Goal: Task Accomplishment & Management: Manage account settings

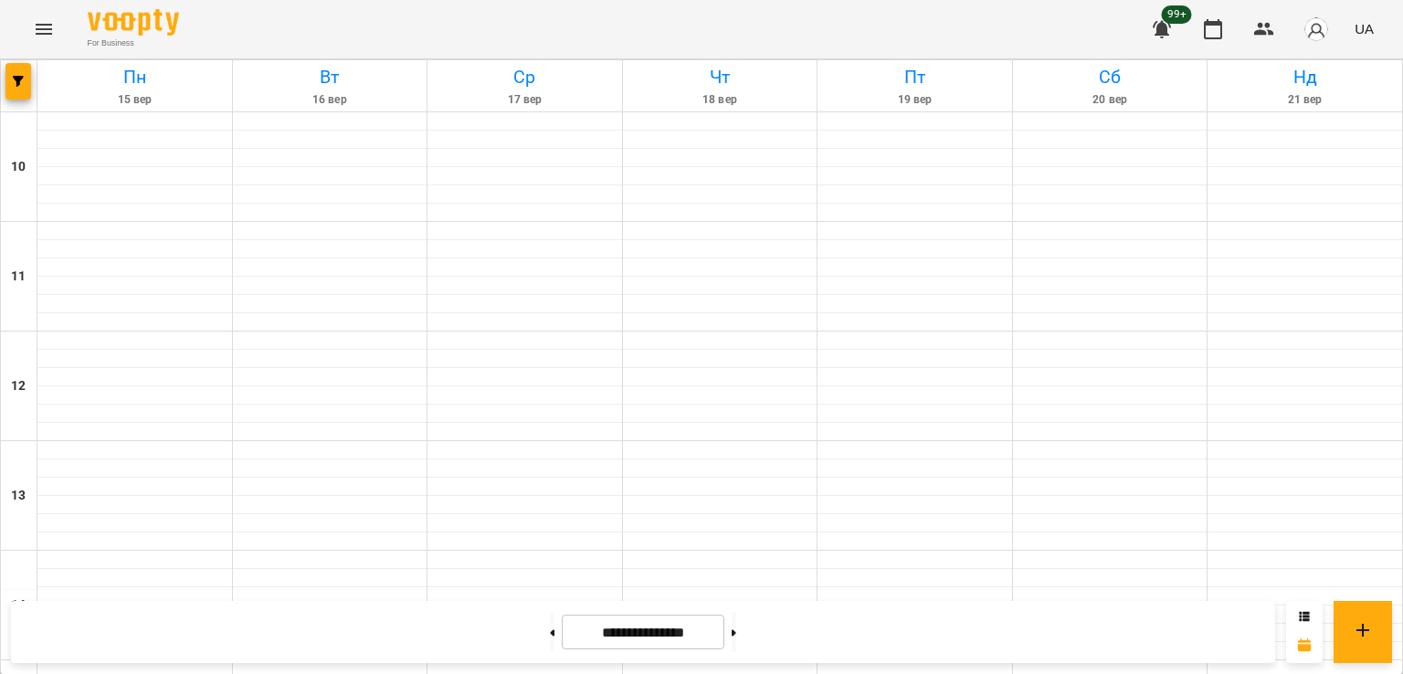
scroll to position [946, 0]
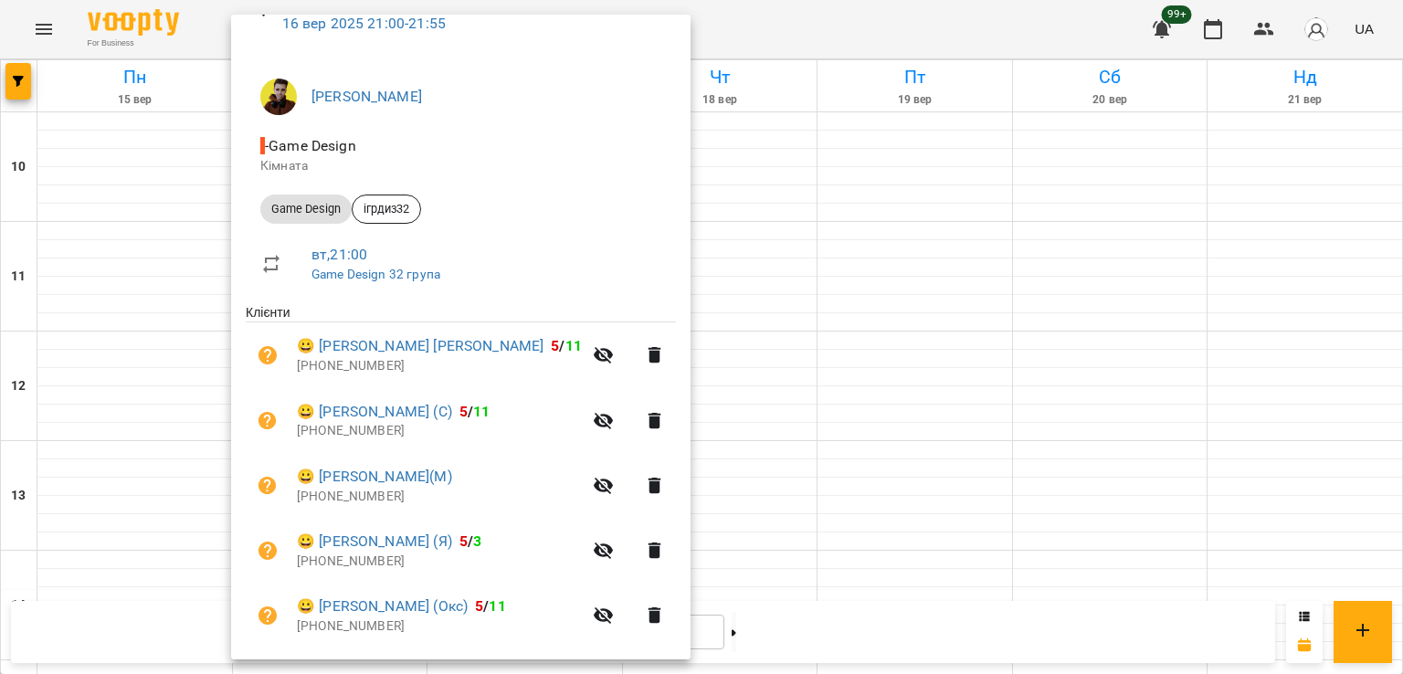
scroll to position [0, 0]
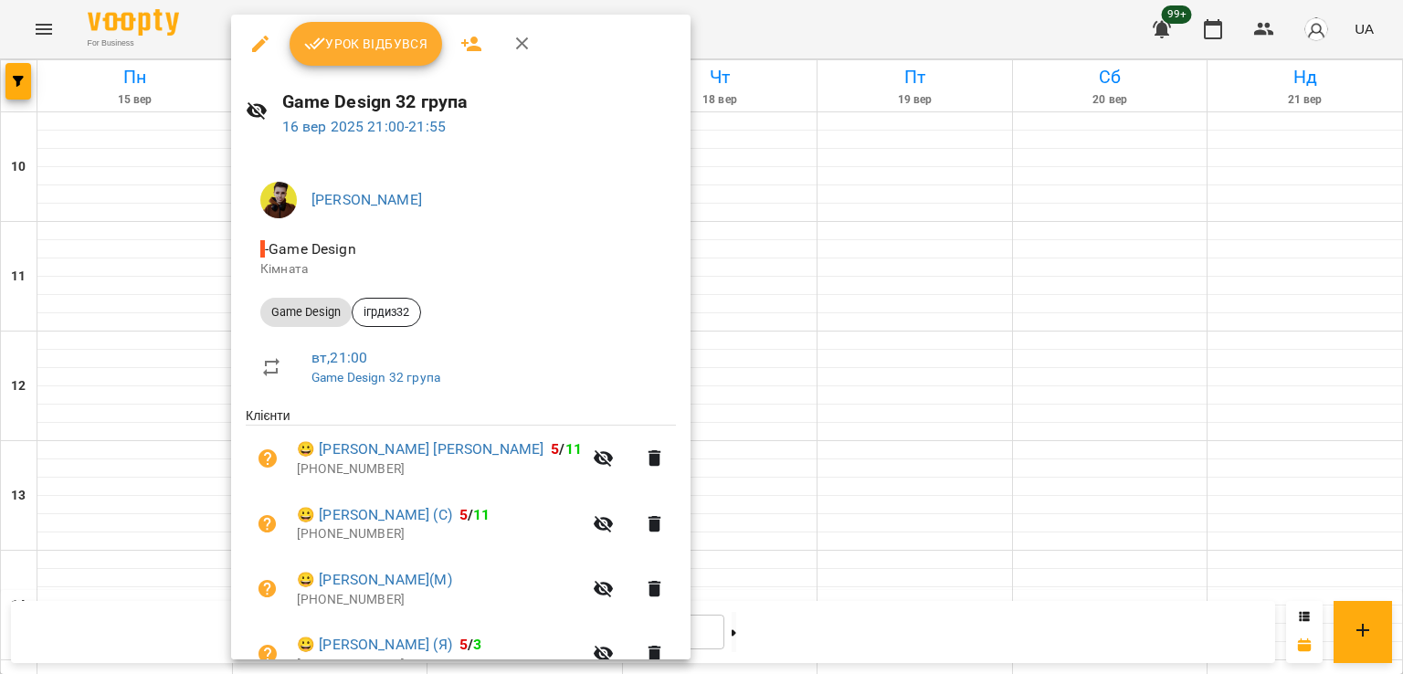
click at [720, 404] on div at bounding box center [701, 337] width 1403 height 674
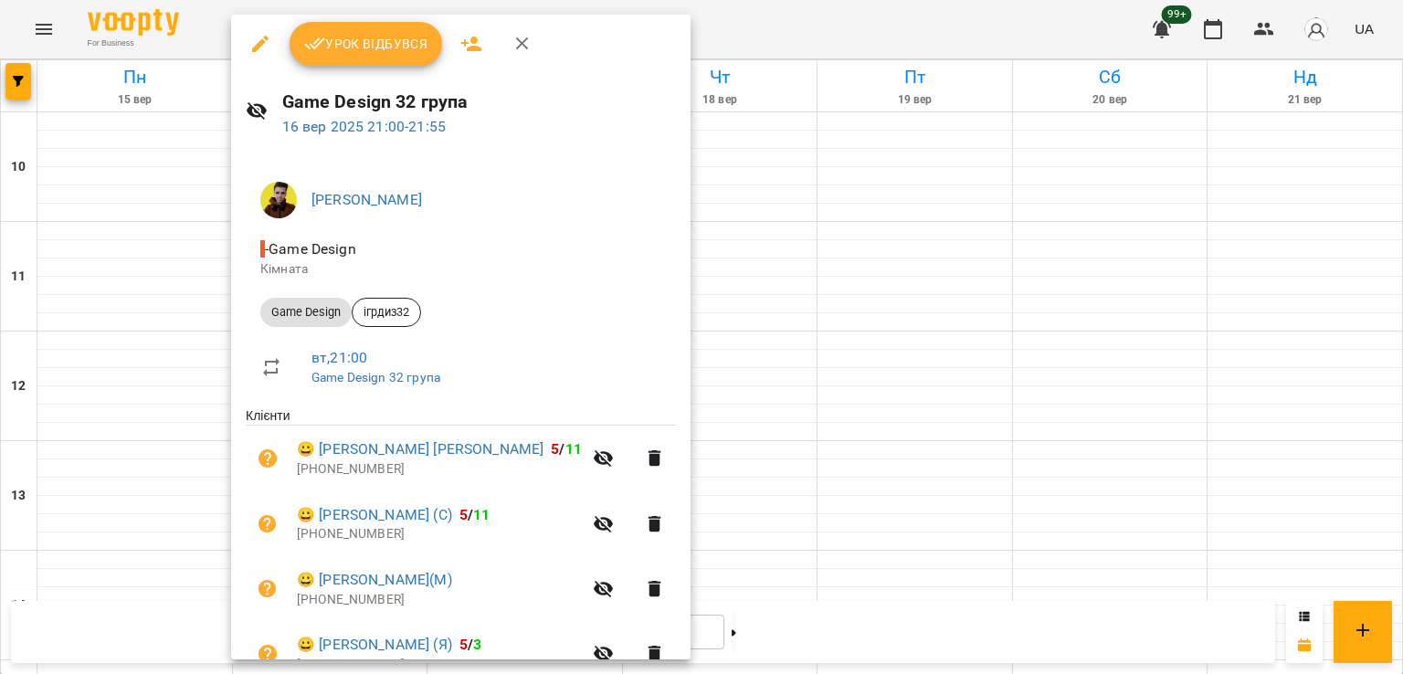
click at [752, 410] on div at bounding box center [701, 337] width 1403 height 674
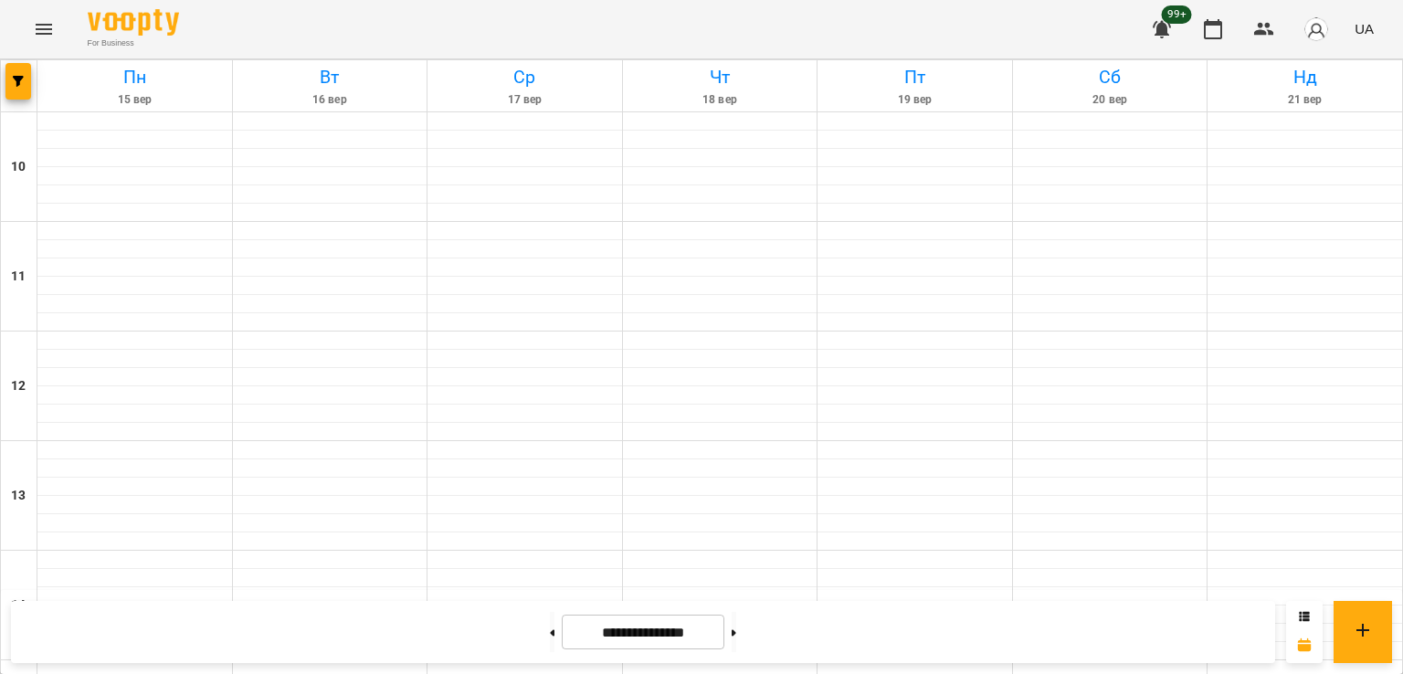
drag, startPoint x: 296, startPoint y: 371, endPoint x: 317, endPoint y: 383, distance: 24.1
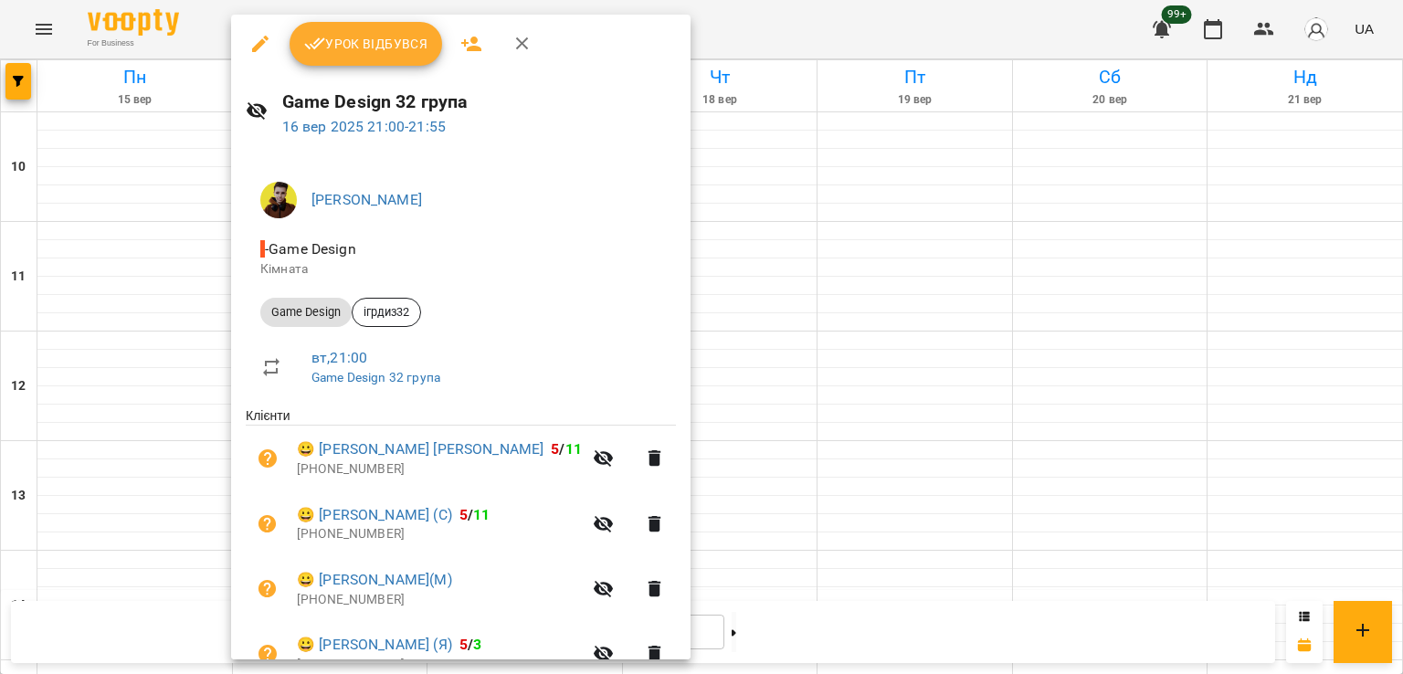
drag, startPoint x: 55, startPoint y: 53, endPoint x: 38, endPoint y: 28, distance: 29.6
click at [52, 48] on div at bounding box center [701, 337] width 1403 height 674
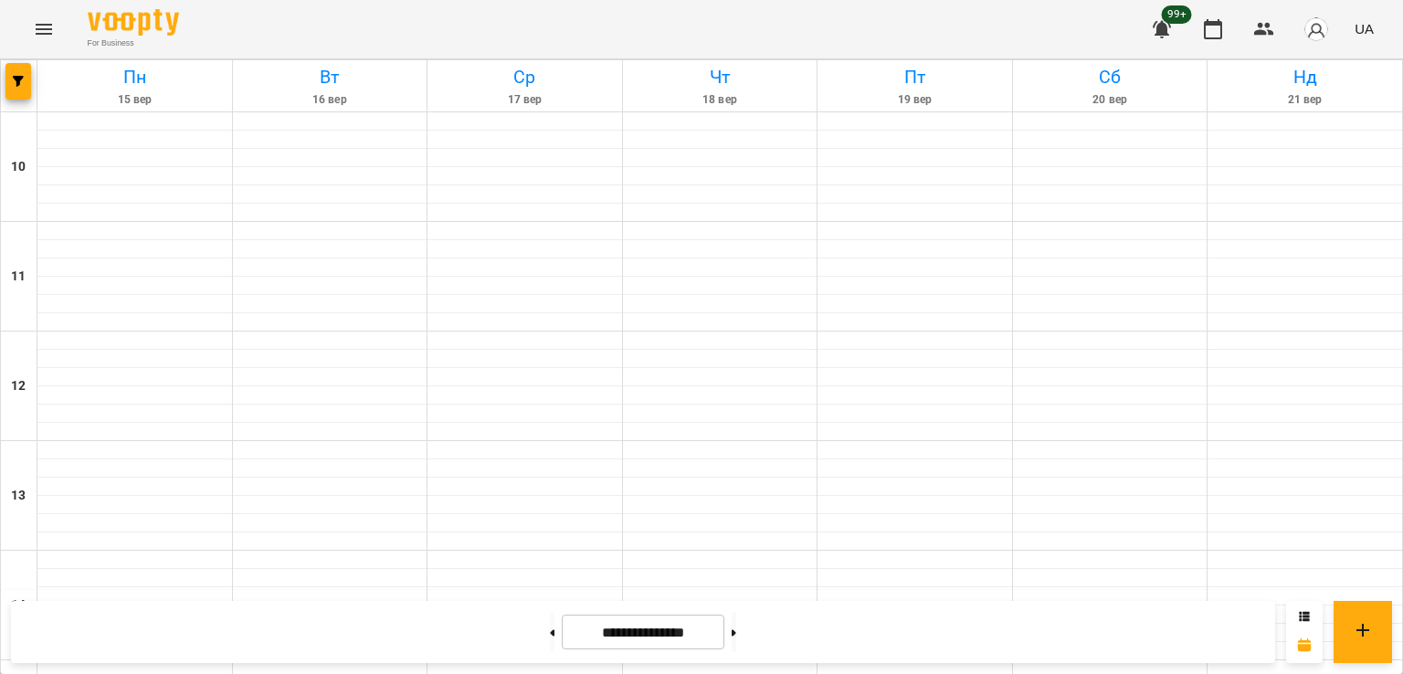
click at [40, 27] on icon "Menu" at bounding box center [44, 29] width 22 height 22
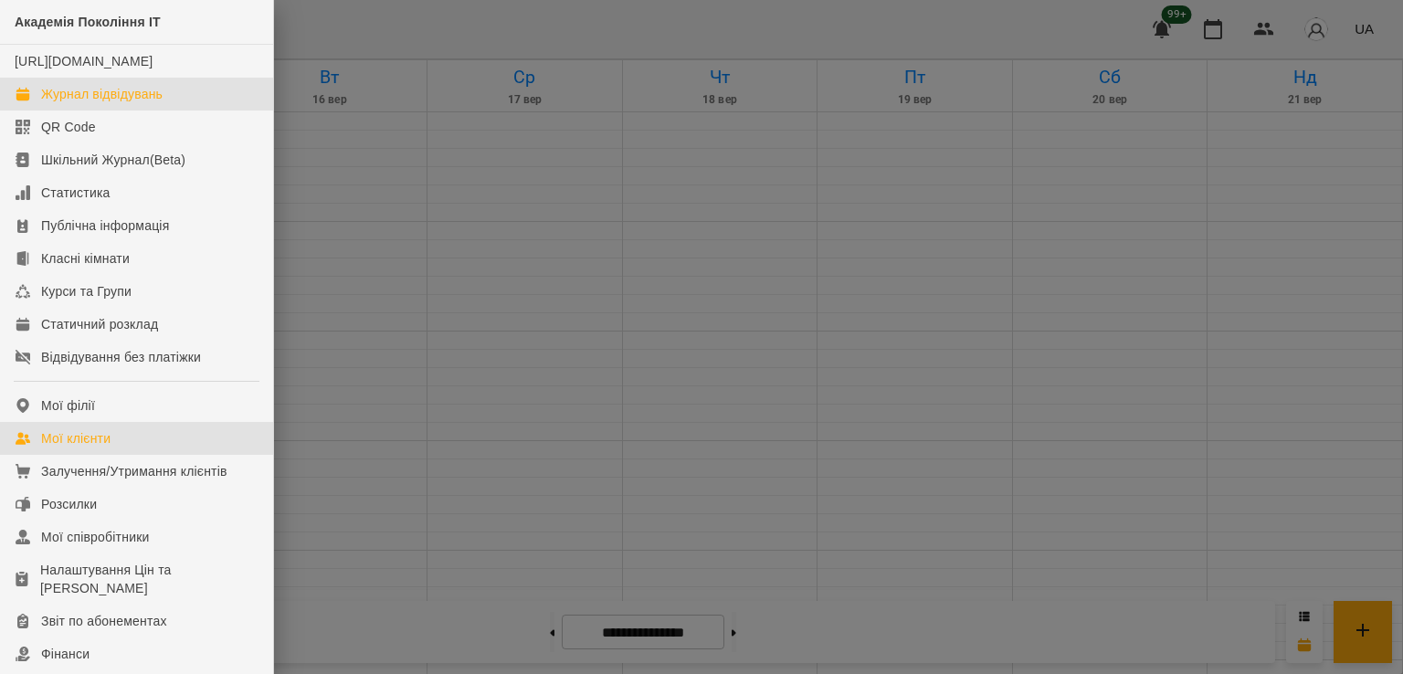
click at [128, 450] on link "Мої клієнти" at bounding box center [136, 438] width 273 height 33
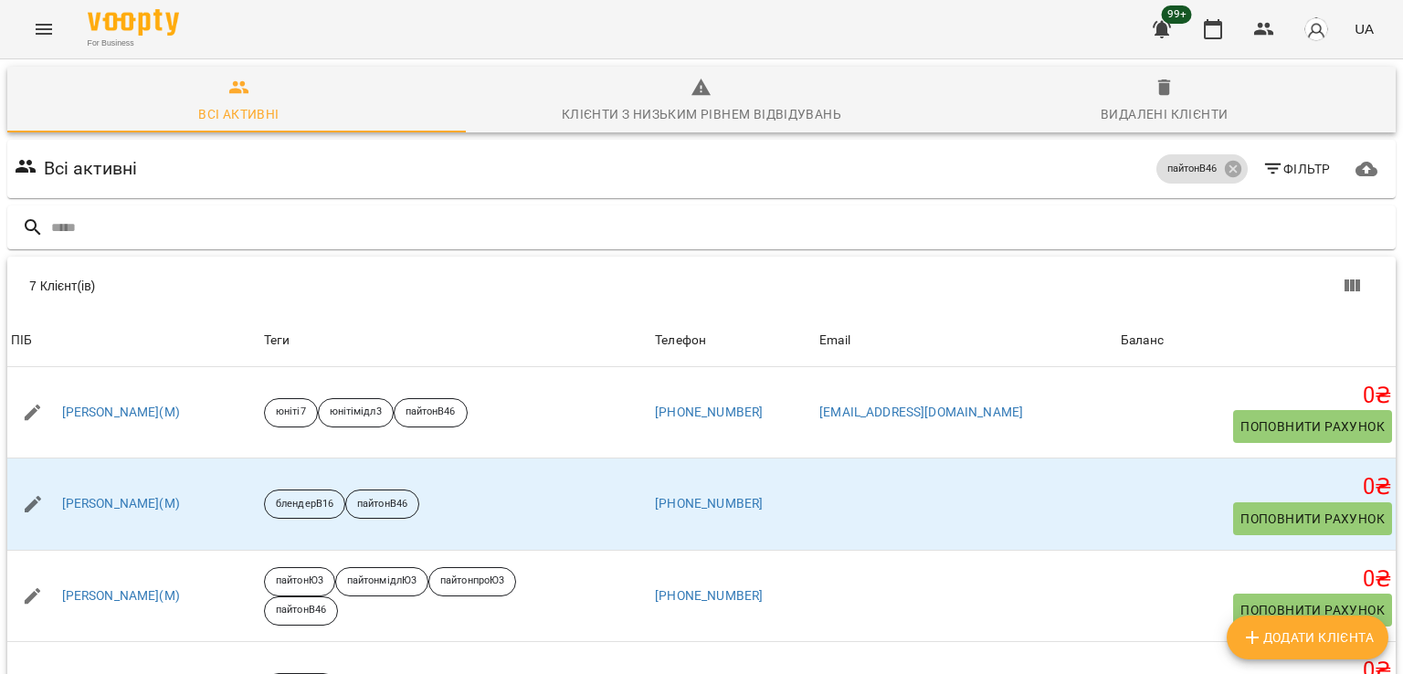
click at [1288, 630] on span "Додати клієнта" at bounding box center [1308, 638] width 132 height 22
select select "**"
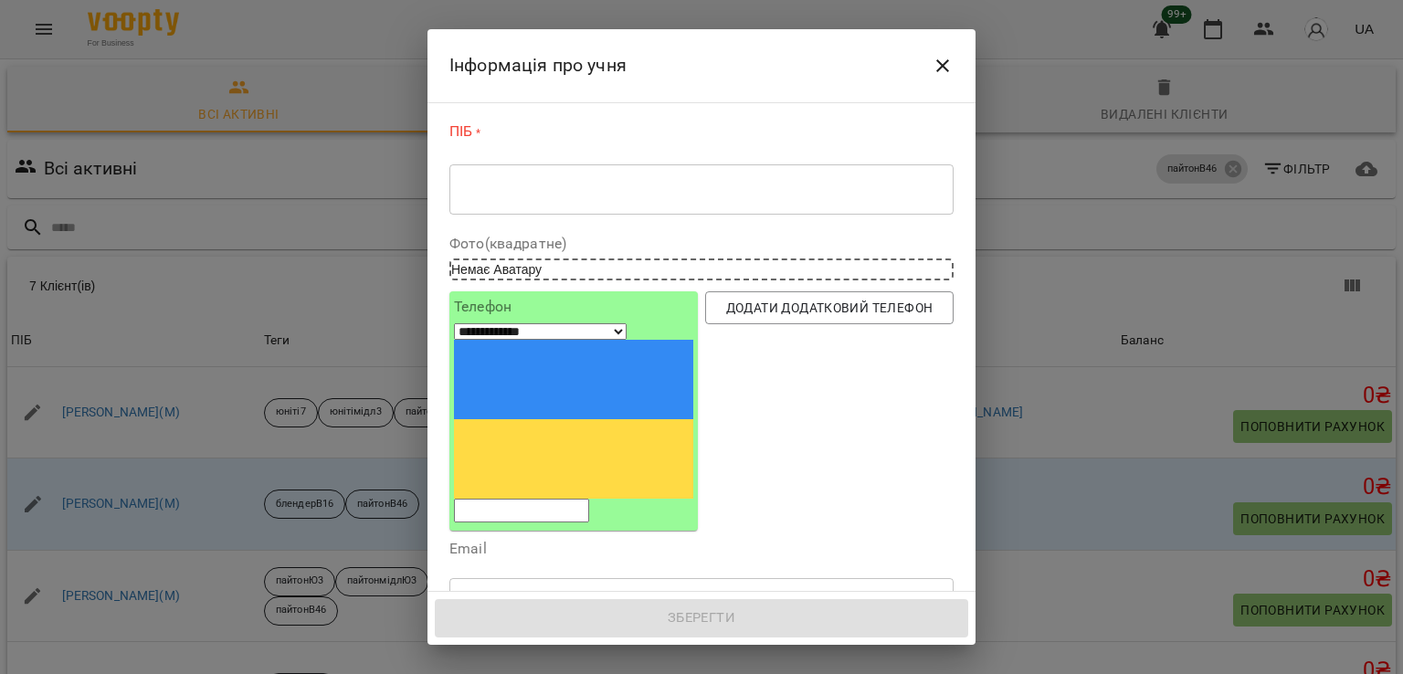
click at [589, 499] on input "tel" at bounding box center [521, 511] width 135 height 24
paste input "**********"
type input "**********"
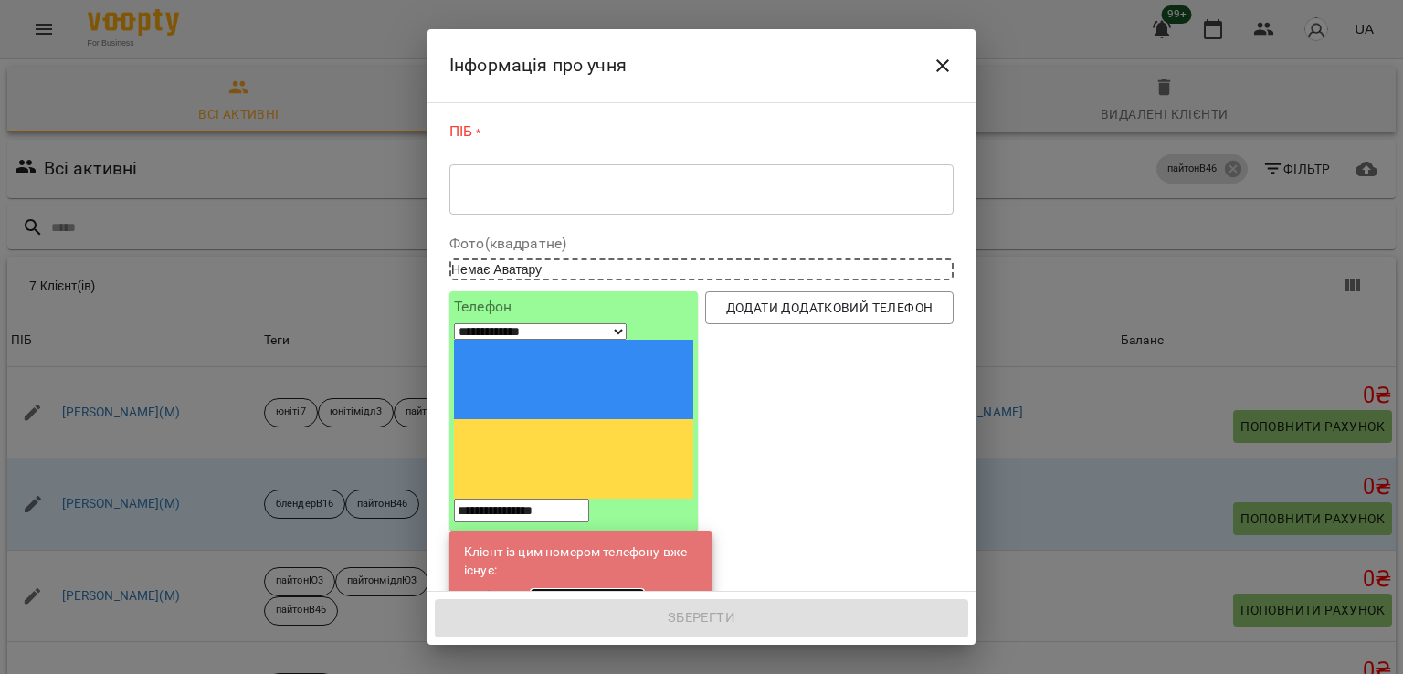
click at [590, 588] on link "[PERSON_NAME](С)" at bounding box center [587, 597] width 115 height 18
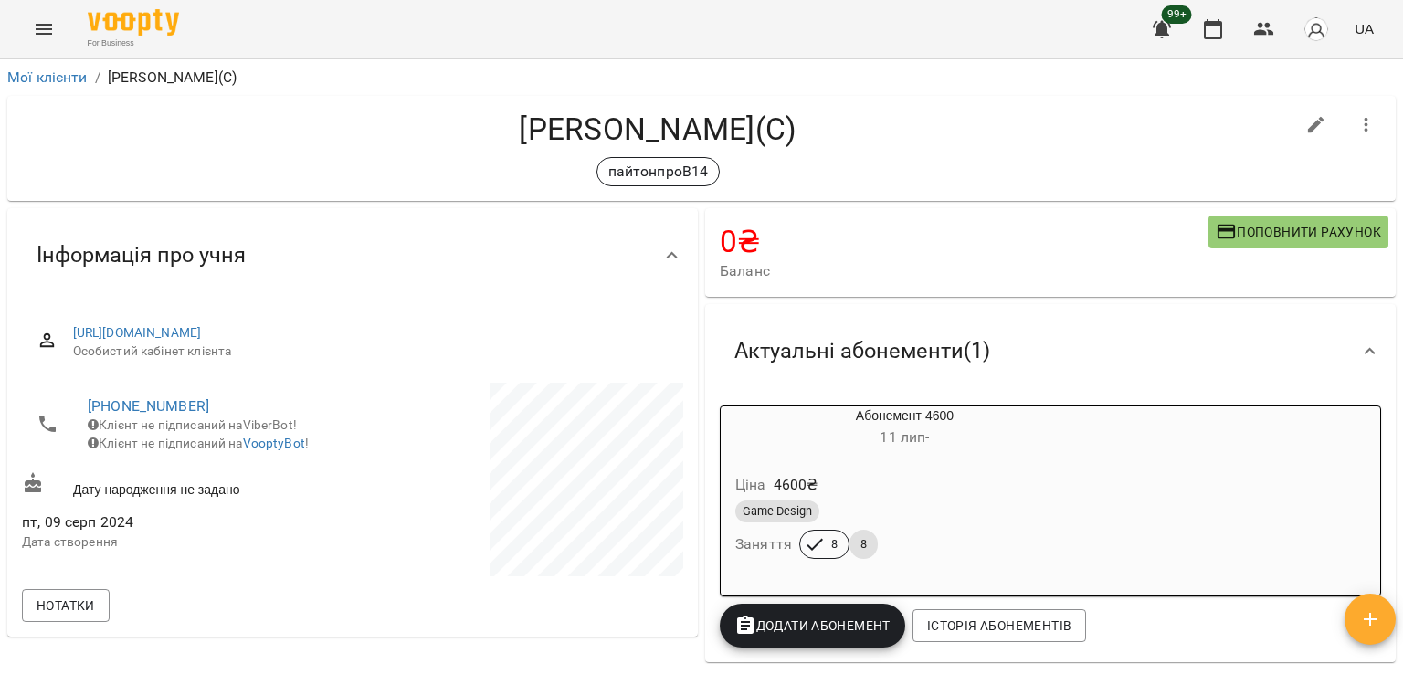
click at [1308, 120] on icon "button" at bounding box center [1316, 125] width 16 height 16
select select "**"
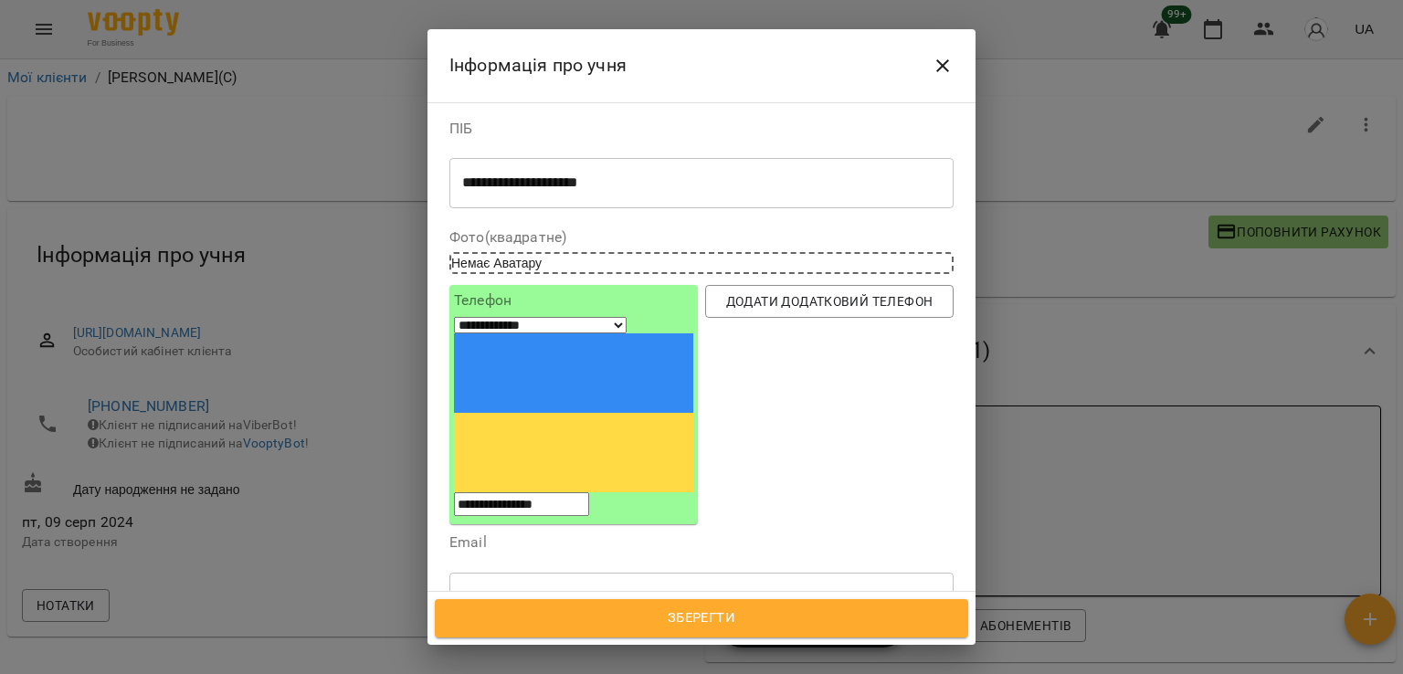
click at [614, 669] on div "пайтонпроВ14" at bounding box center [668, 684] width 436 height 30
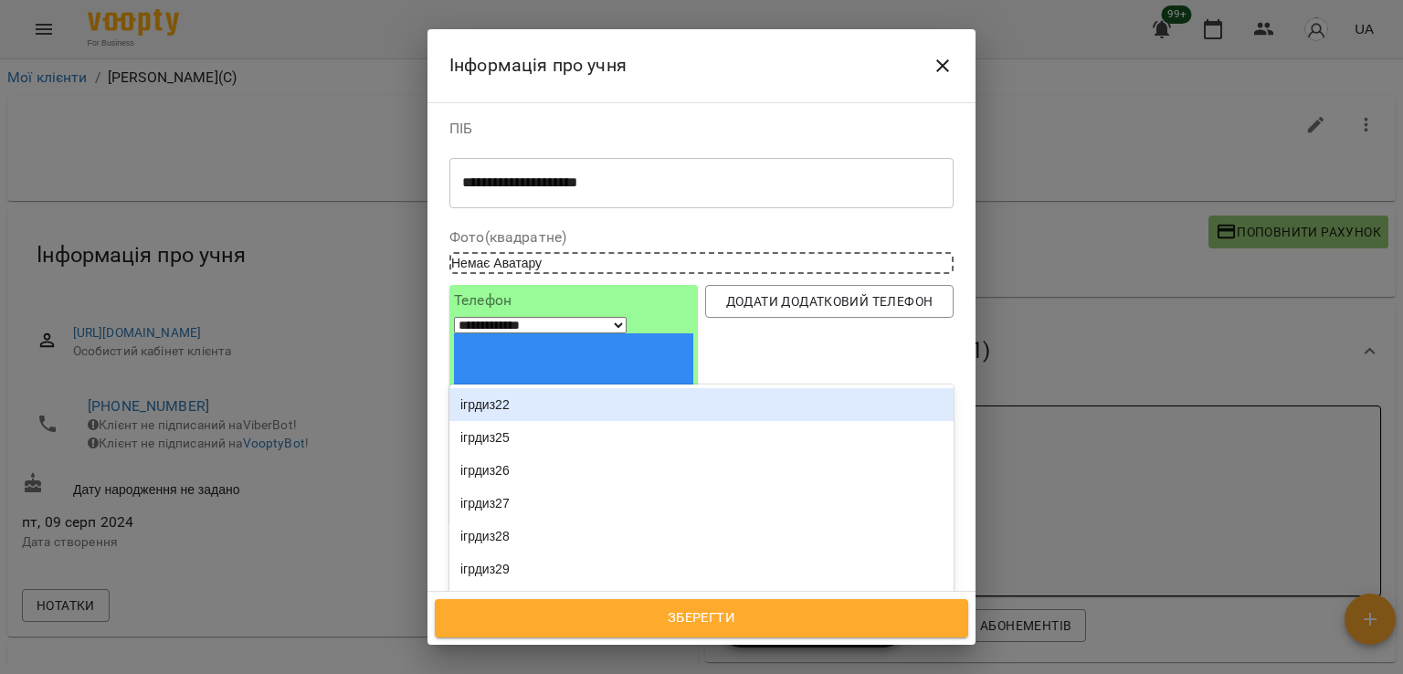
type input "*****"
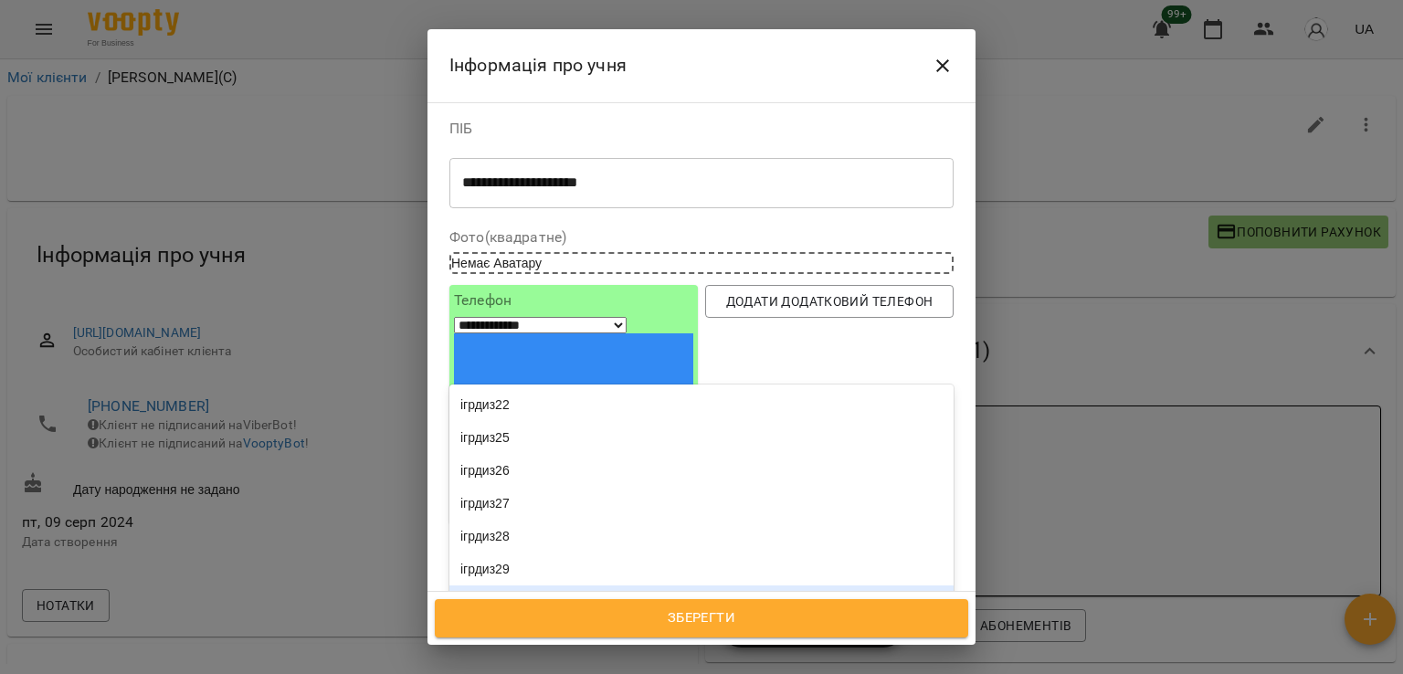
scroll to position [91, 0]
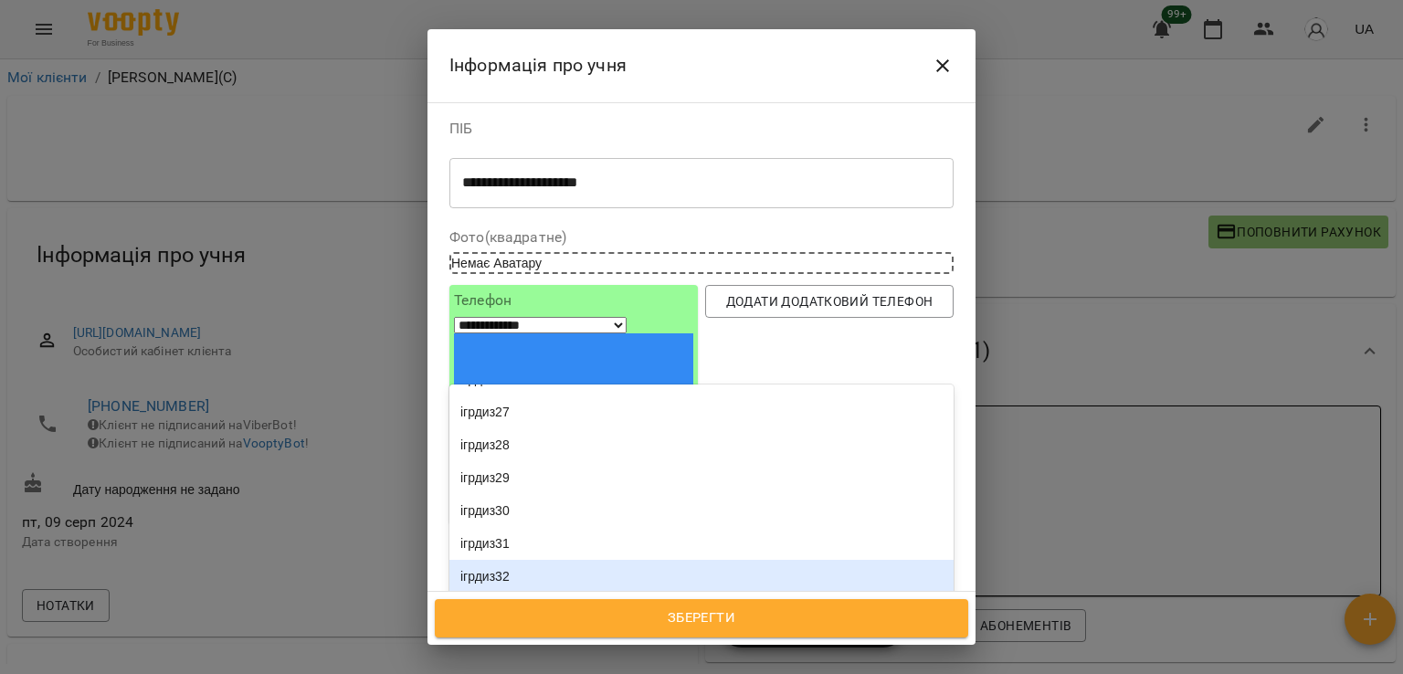
click at [555, 560] on div "ігрдиз32" at bounding box center [702, 576] width 504 height 33
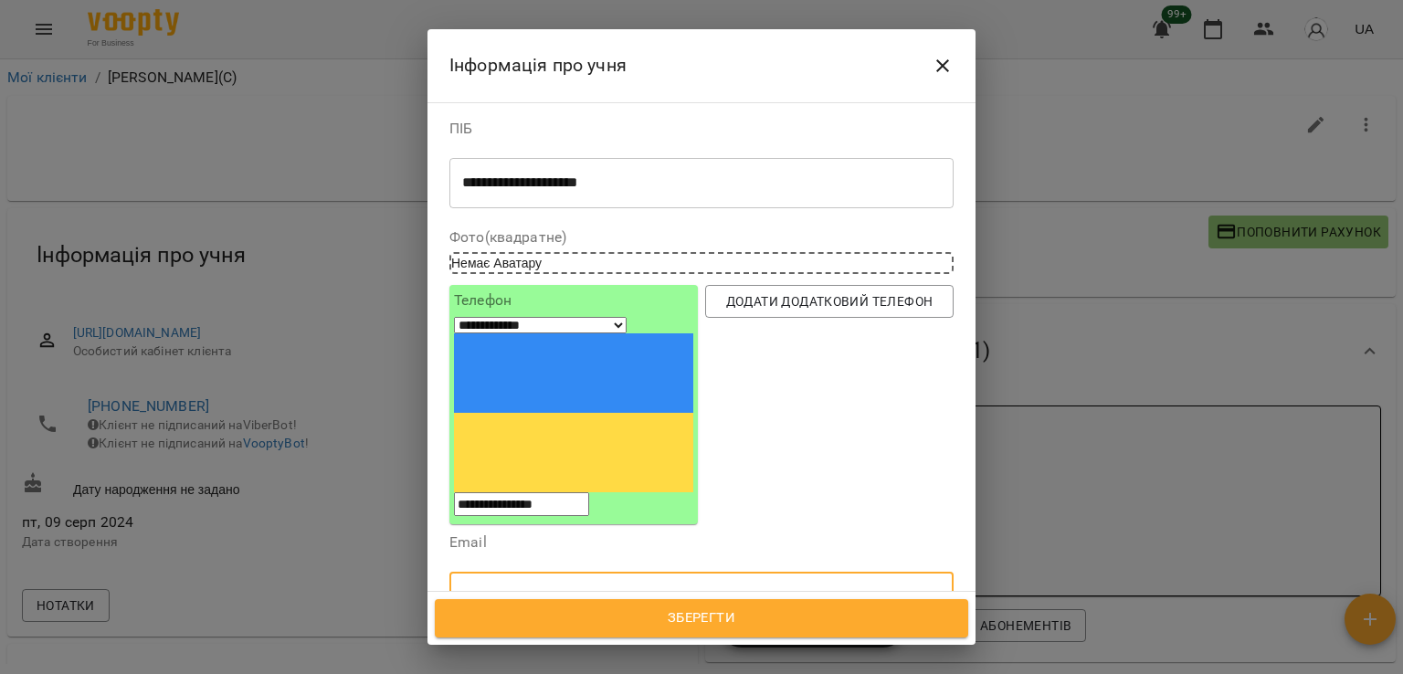
drag, startPoint x: 555, startPoint y: 449, endPoint x: 597, endPoint y: 468, distance: 46.2
click at [555, 572] on input "text" at bounding box center [702, 597] width 504 height 51
click at [697, 609] on span "Зберегти" at bounding box center [701, 619] width 493 height 24
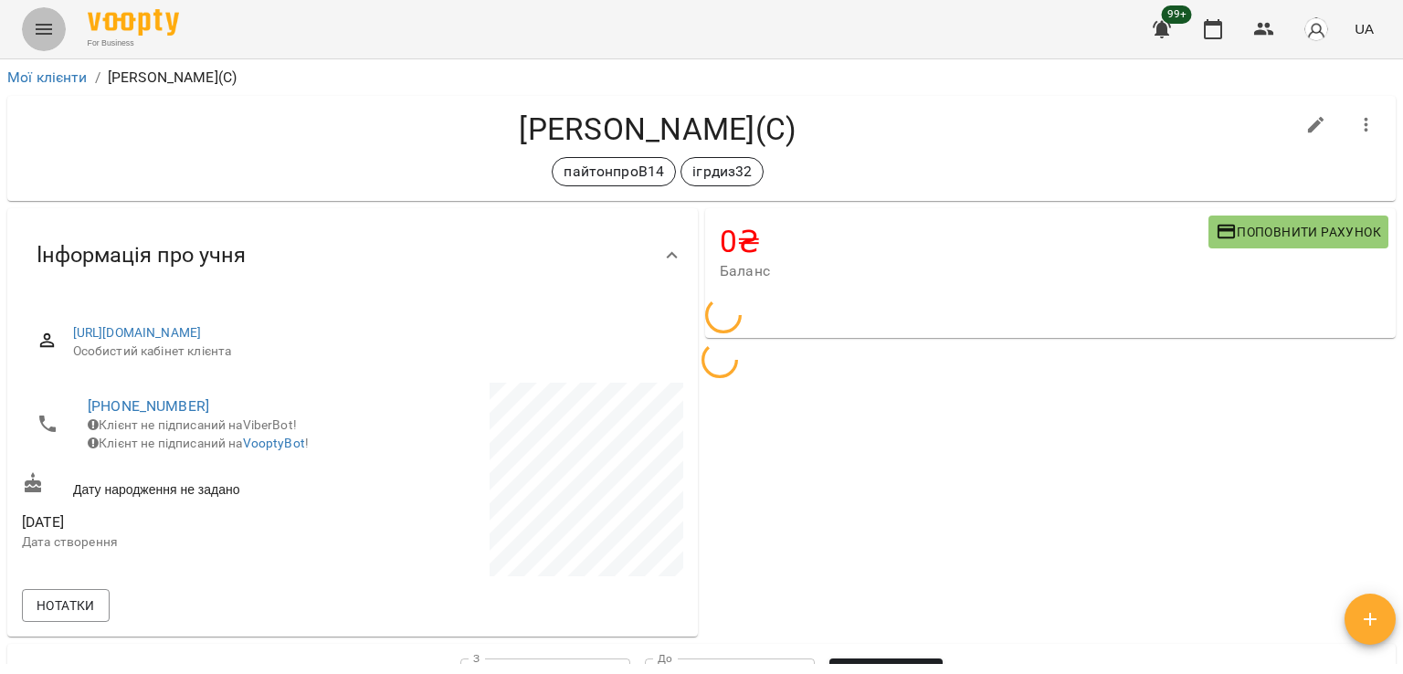
click at [50, 41] on button "Menu" at bounding box center [44, 29] width 44 height 44
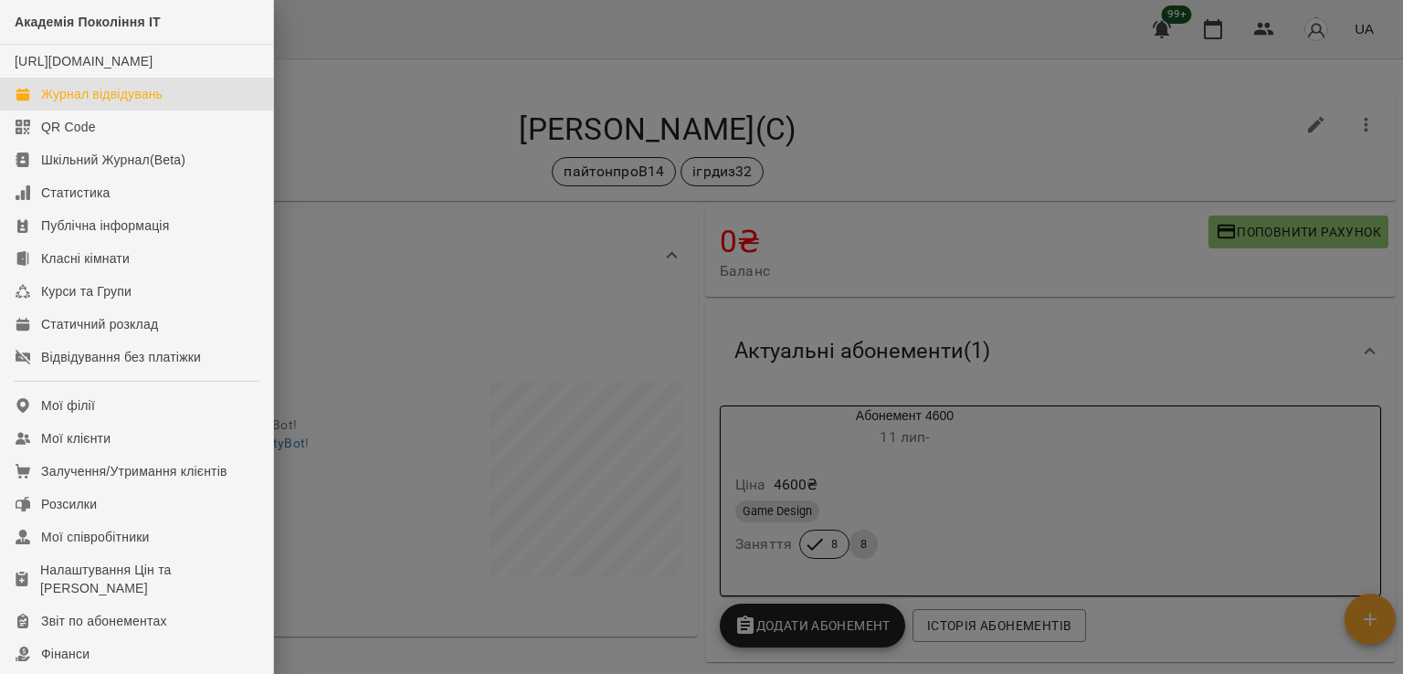
click at [128, 103] on div "Журнал відвідувань" at bounding box center [102, 94] width 122 height 18
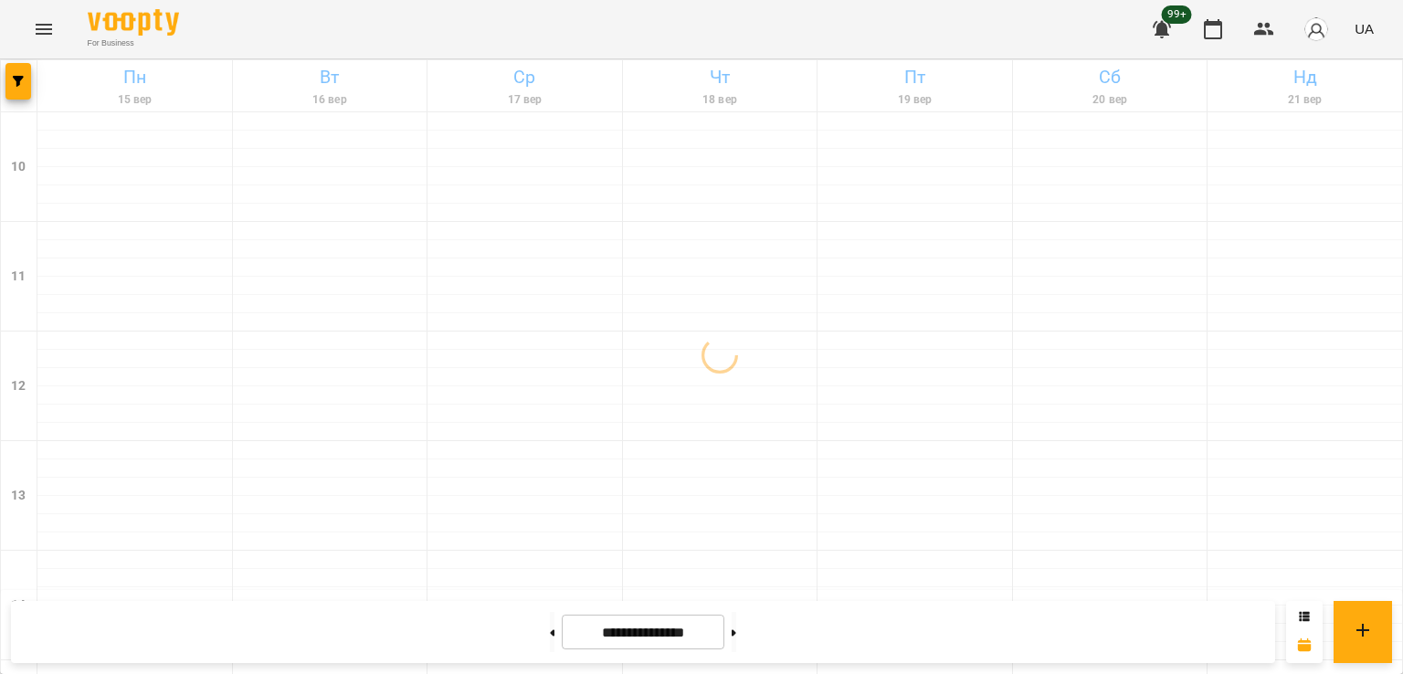
scroll to position [946, 0]
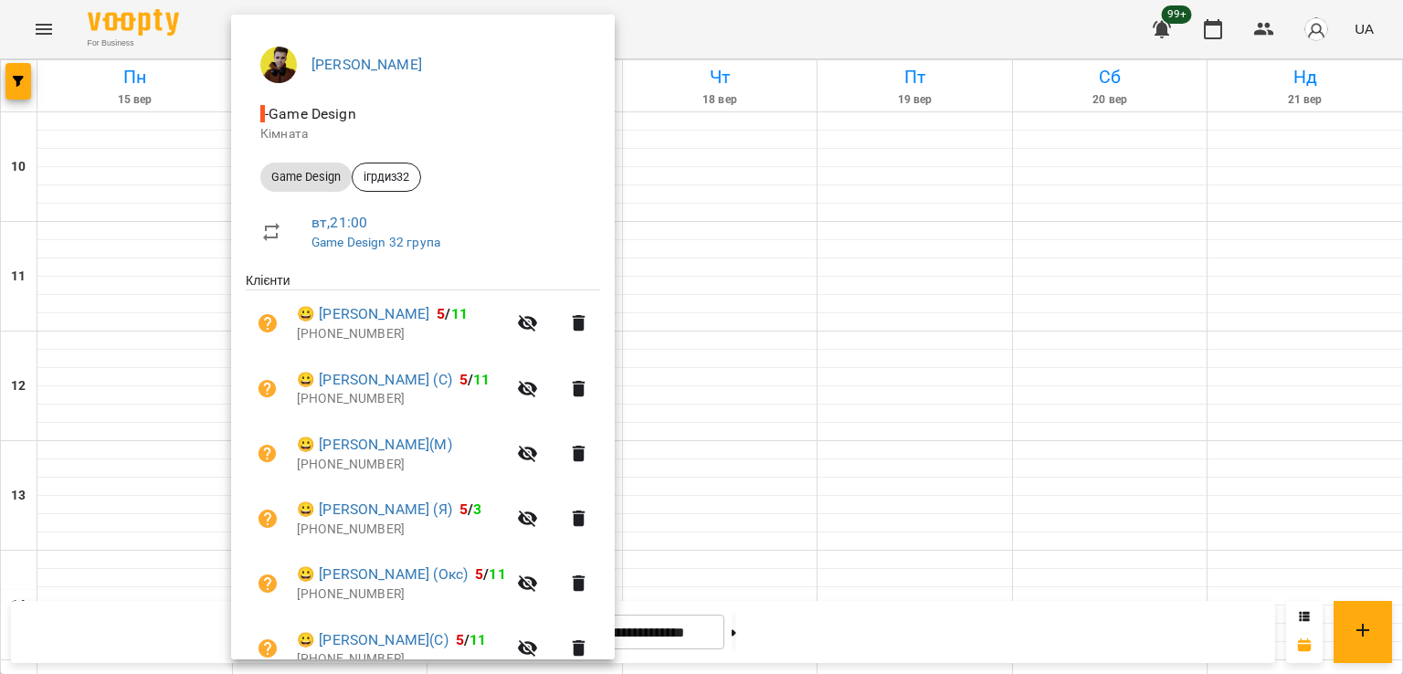
scroll to position [417, 0]
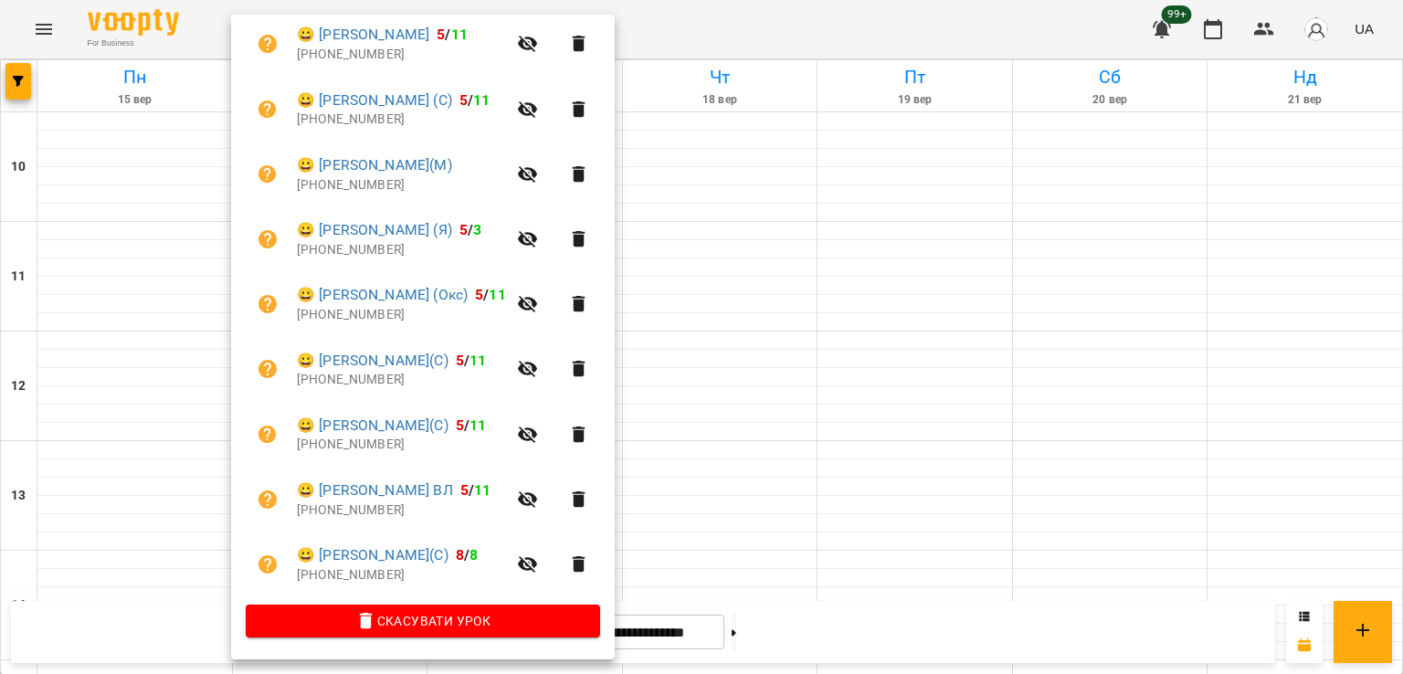
click at [341, 447] on p "[PHONE_NUMBER]" at bounding box center [401, 445] width 209 height 18
copy p "380682279637"
drag, startPoint x: 155, startPoint y: 341, endPoint x: 196, endPoint y: 350, distance: 41.2
click at [155, 341] on div at bounding box center [701, 337] width 1403 height 674
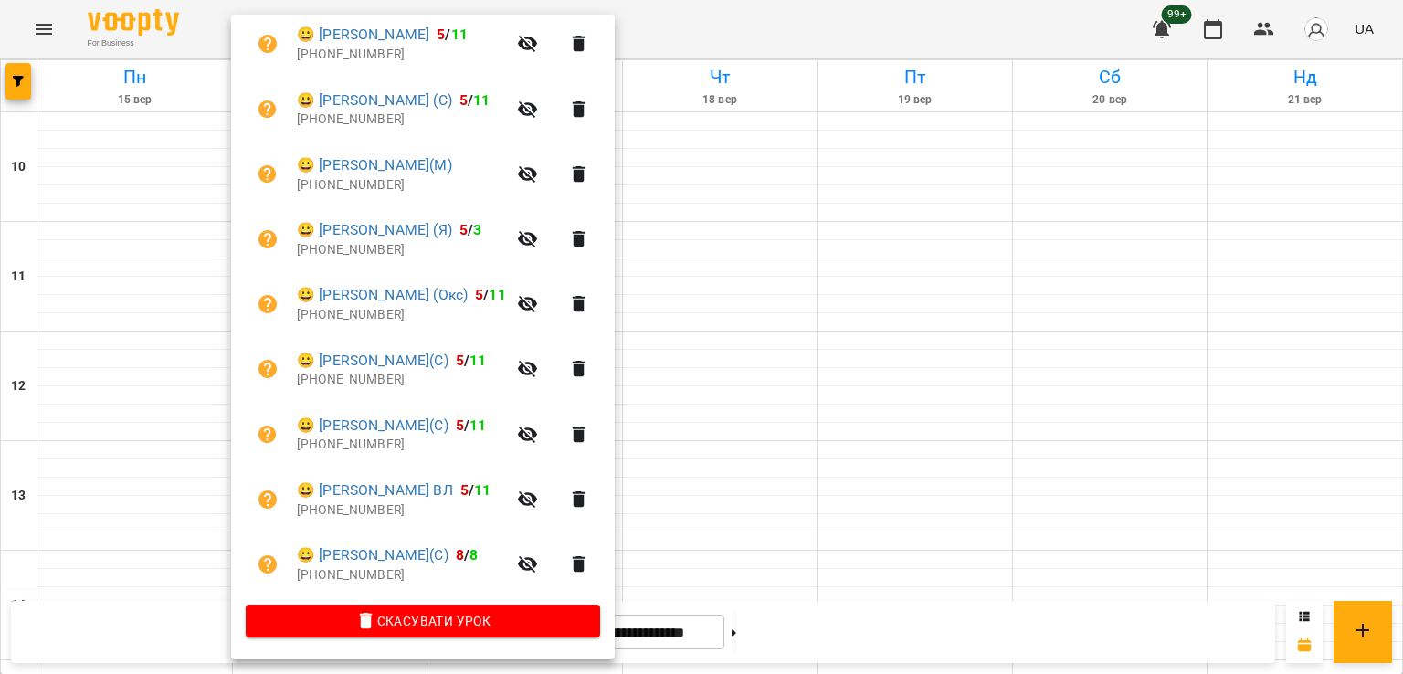
click at [788, 247] on div at bounding box center [701, 337] width 1403 height 674
